Goal: Task Accomplishment & Management: Use online tool/utility

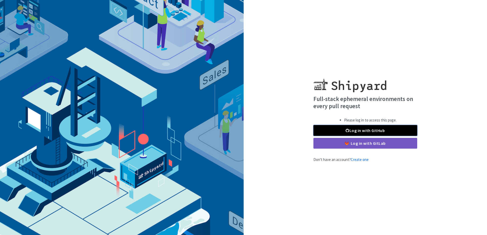
click at [362, 128] on link "Log in with GitHub" at bounding box center [366, 130] width 104 height 11
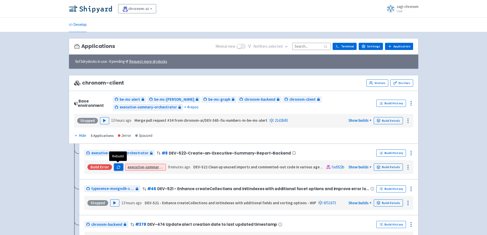
click at [120, 165] on icon "button" at bounding box center [119, 167] width 4 height 4
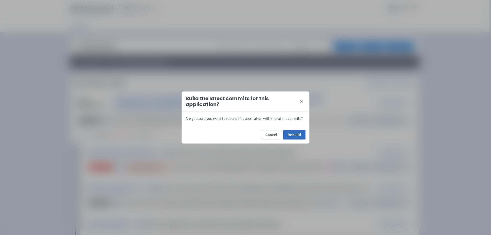
click at [291, 137] on button "Rebuild" at bounding box center [294, 134] width 22 height 9
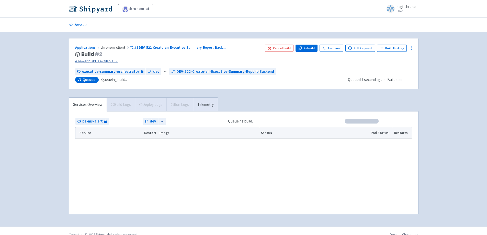
click at [93, 58] on link "A newer build is available →" at bounding box center [168, 61] width 186 height 6
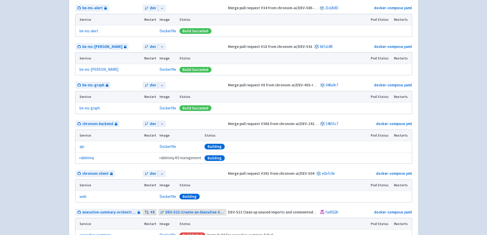
scroll to position [153, 0]
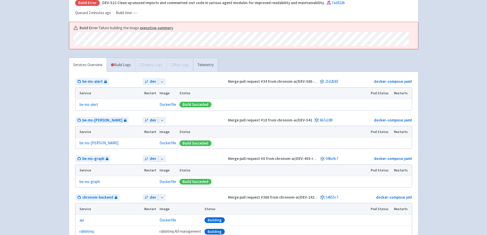
click at [122, 58] on link "Build Logs" at bounding box center [121, 65] width 28 height 14
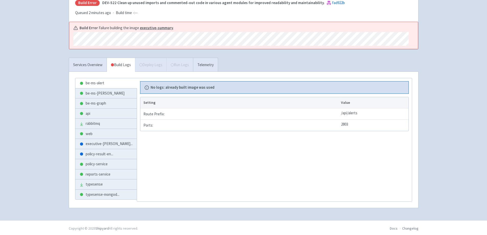
scroll to position [68, 0]
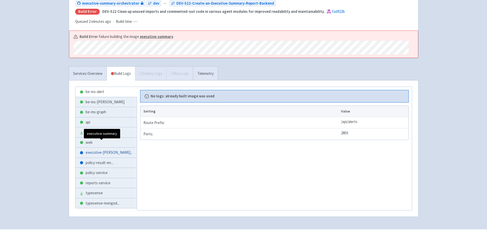
click at [103, 149] on span "executive-summar ..." at bounding box center [109, 152] width 47 height 6
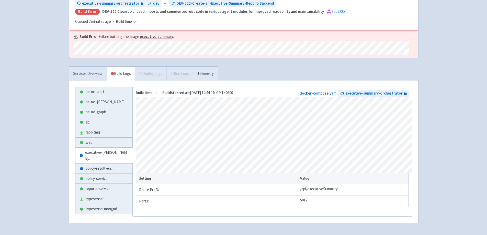
click at [95, 66] on link "Services Overview" at bounding box center [88, 73] width 38 height 14
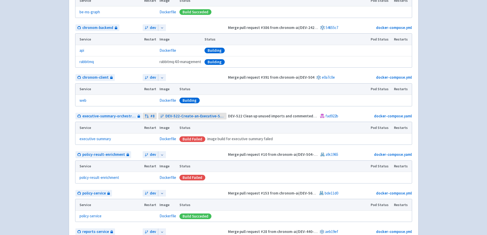
scroll to position [247, 0]
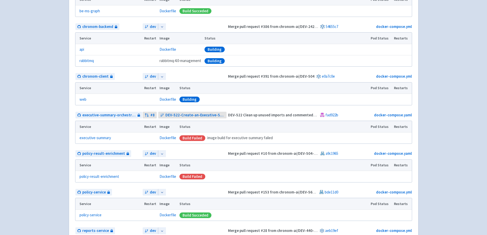
click at [191, 173] on div "Build Failed" at bounding box center [193, 176] width 26 height 6
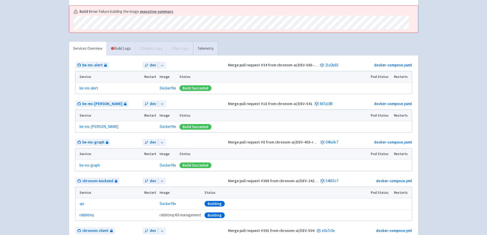
scroll to position [68, 0]
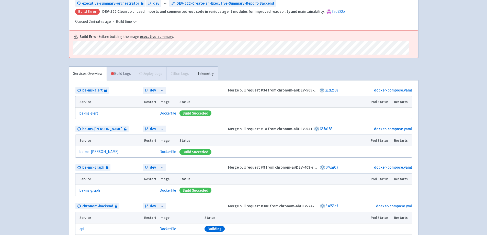
click at [121, 66] on link "Build Logs" at bounding box center [121, 73] width 28 height 14
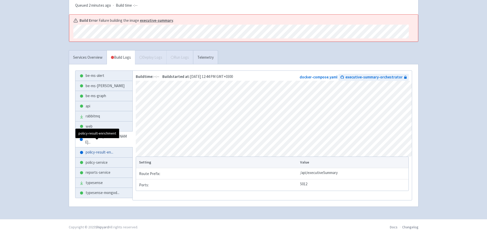
click at [88, 149] on span "policy-result-en ..." at bounding box center [100, 152] width 28 height 6
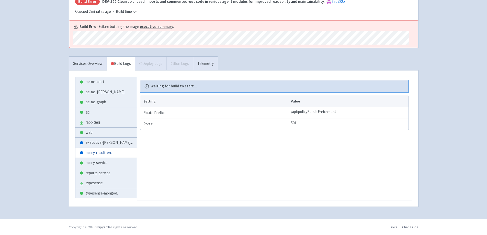
scroll to position [68, 0]
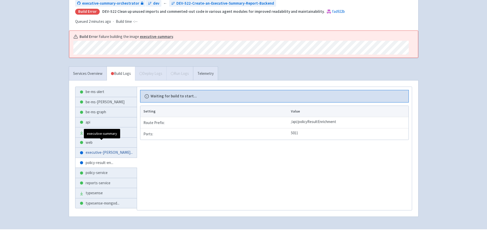
click at [108, 149] on span "executive-summar ..." at bounding box center [109, 152] width 47 height 6
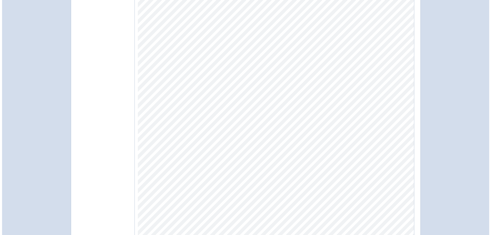
scroll to position [19, 0]
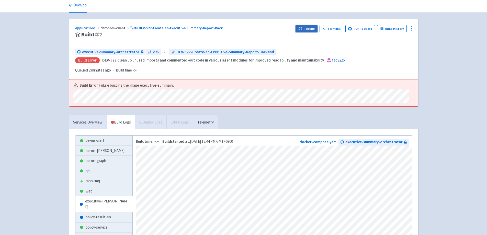
click at [306, 29] on button "Rebuild" at bounding box center [307, 28] width 22 height 7
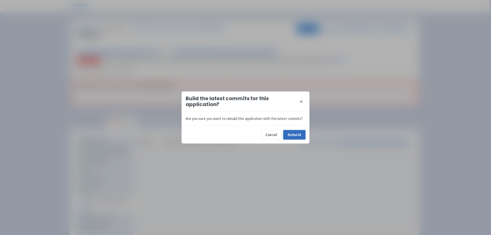
click at [299, 131] on button "Rebuild" at bounding box center [294, 134] width 22 height 9
